Goal: Find specific page/section: Find specific page/section

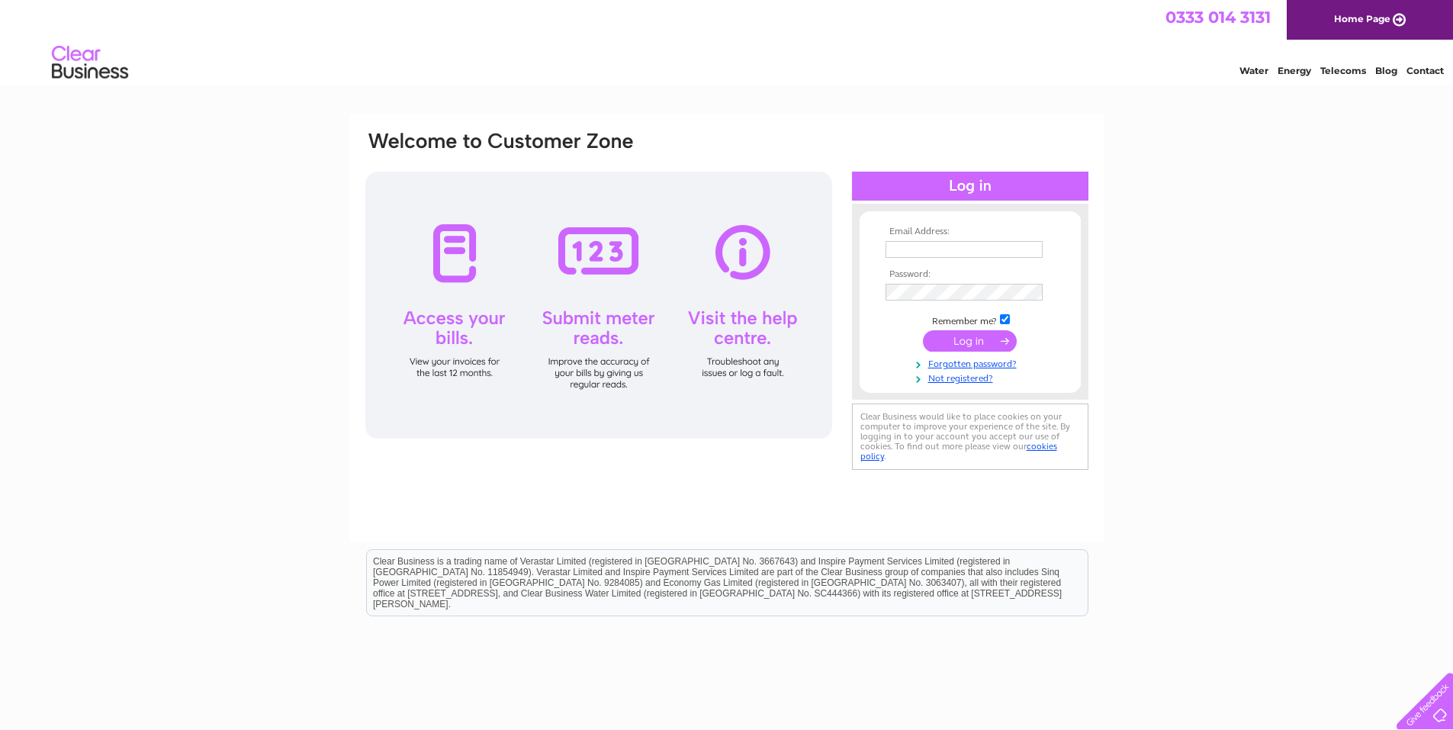
type input "[PERSON_NAME][EMAIL_ADDRESS][DOMAIN_NAME]"
click at [965, 333] on input "submit" at bounding box center [970, 340] width 94 height 21
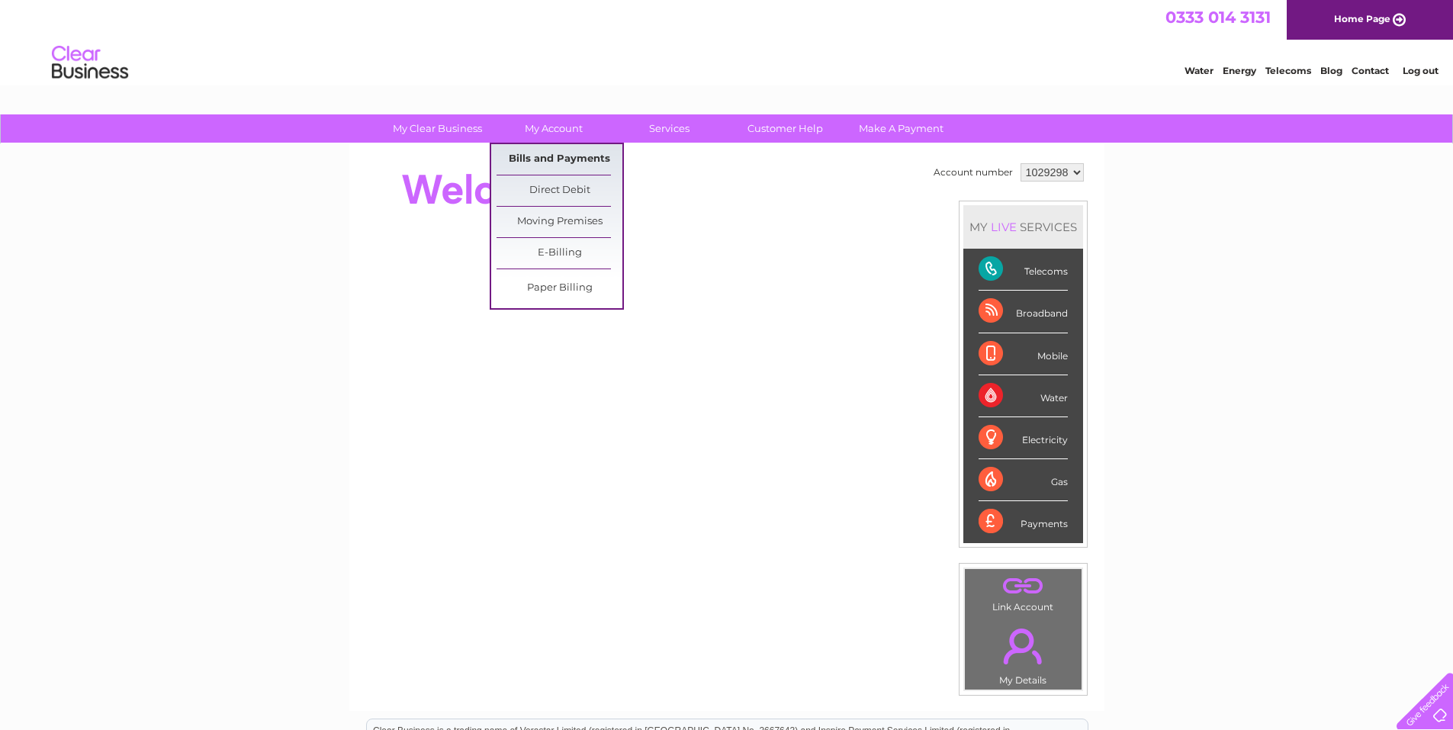
click at [551, 156] on link "Bills and Payments" at bounding box center [559, 159] width 126 height 31
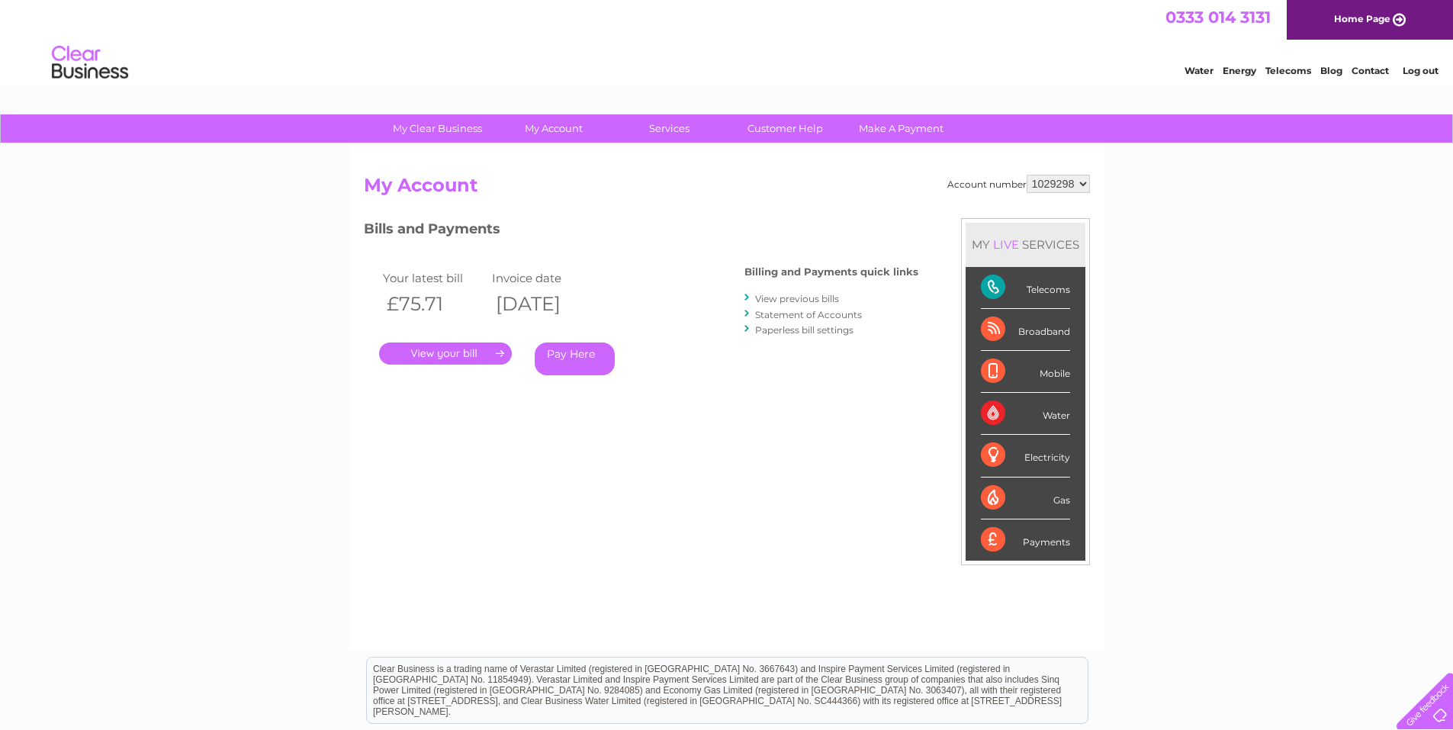
click at [445, 352] on link "." at bounding box center [445, 353] width 133 height 22
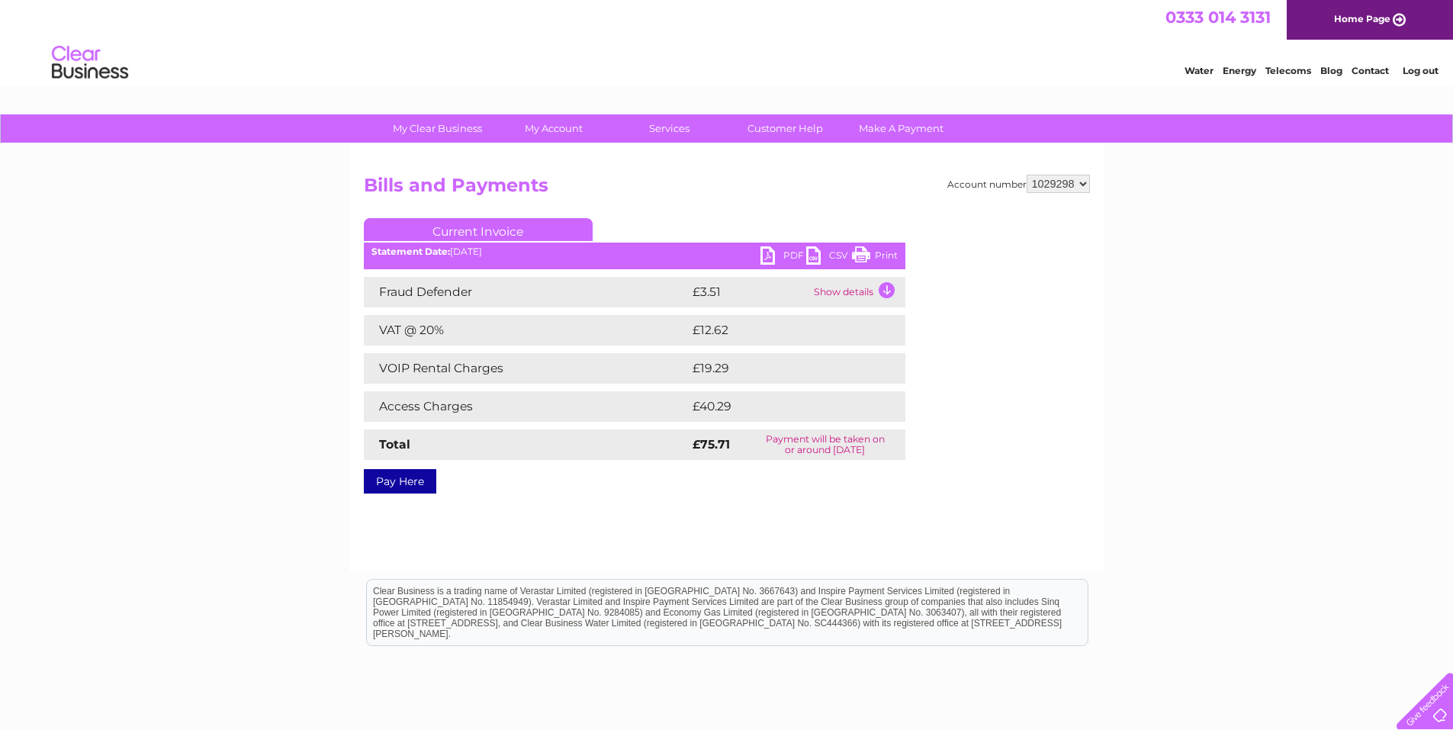
click at [788, 253] on link "PDF" at bounding box center [783, 257] width 46 height 22
